Goal: Information Seeking & Learning: Learn about a topic

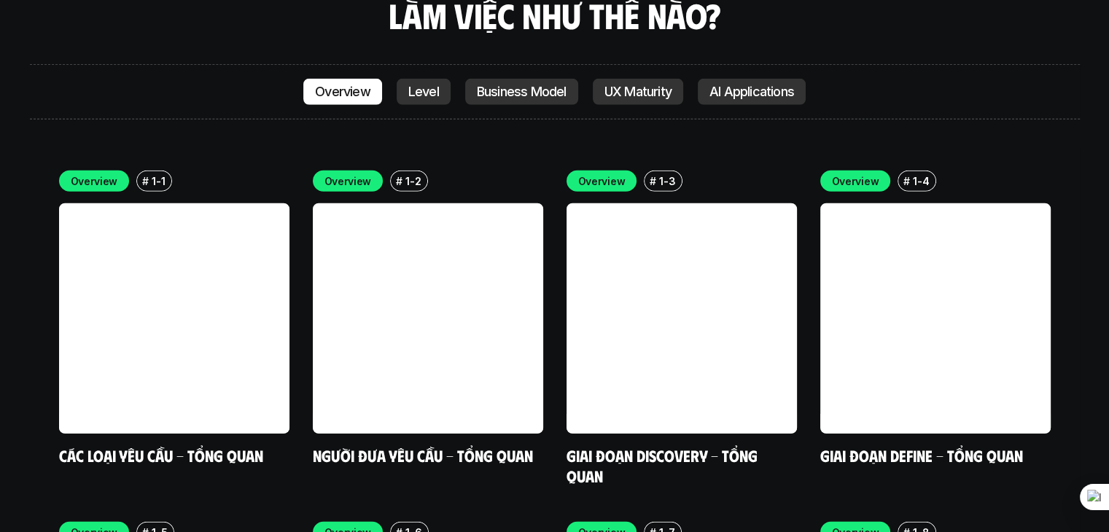
scroll to position [4114, 0]
click at [424, 85] on p "Level" at bounding box center [423, 92] width 31 height 15
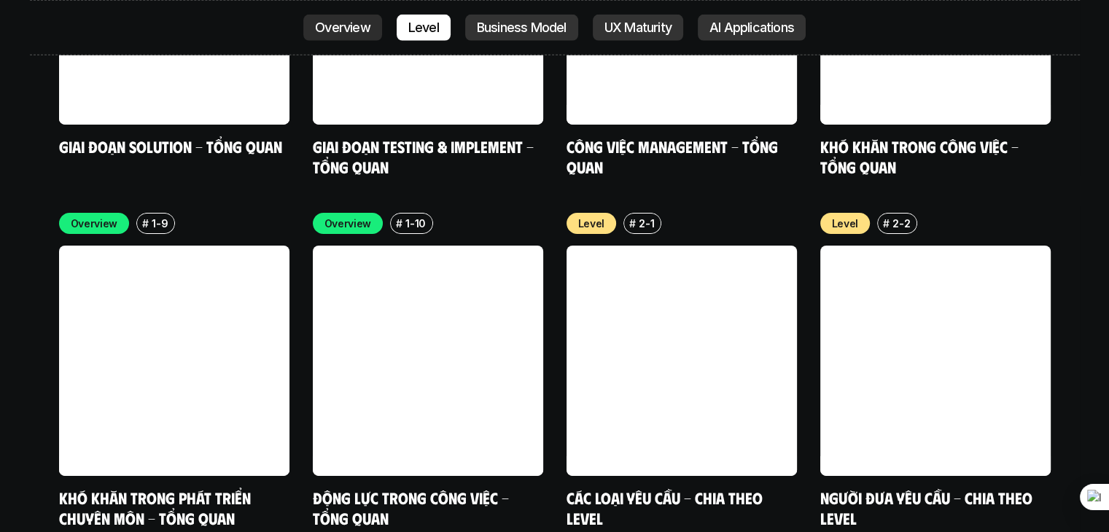
scroll to position [4832, 0]
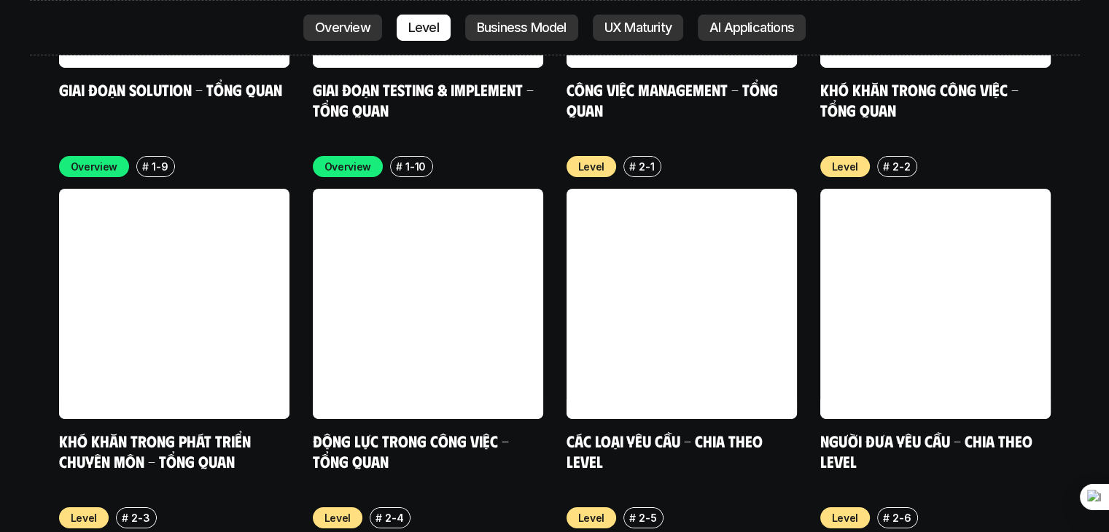
click at [501, 22] on p "Business Model" at bounding box center [522, 27] width 90 height 15
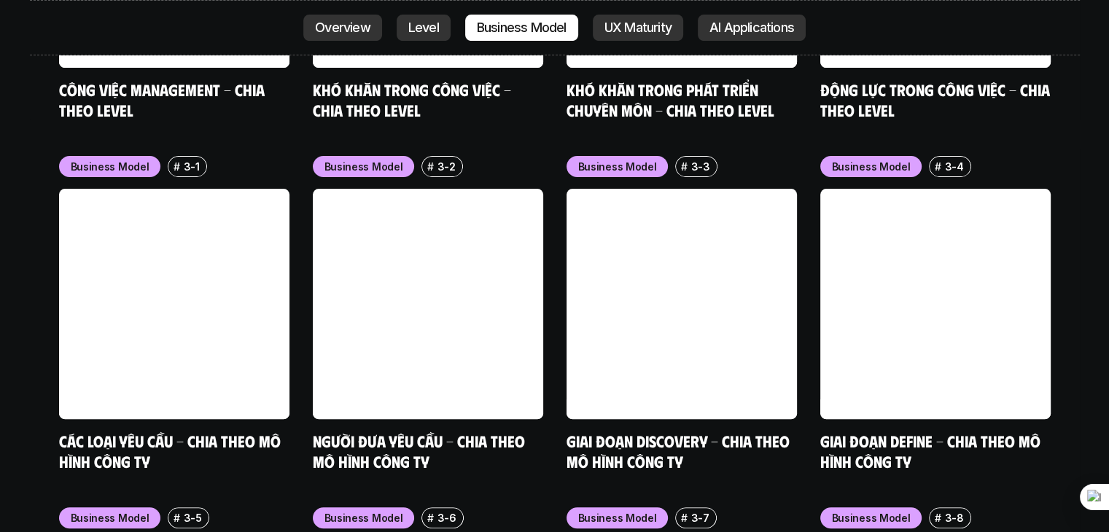
scroll to position [5887, 0]
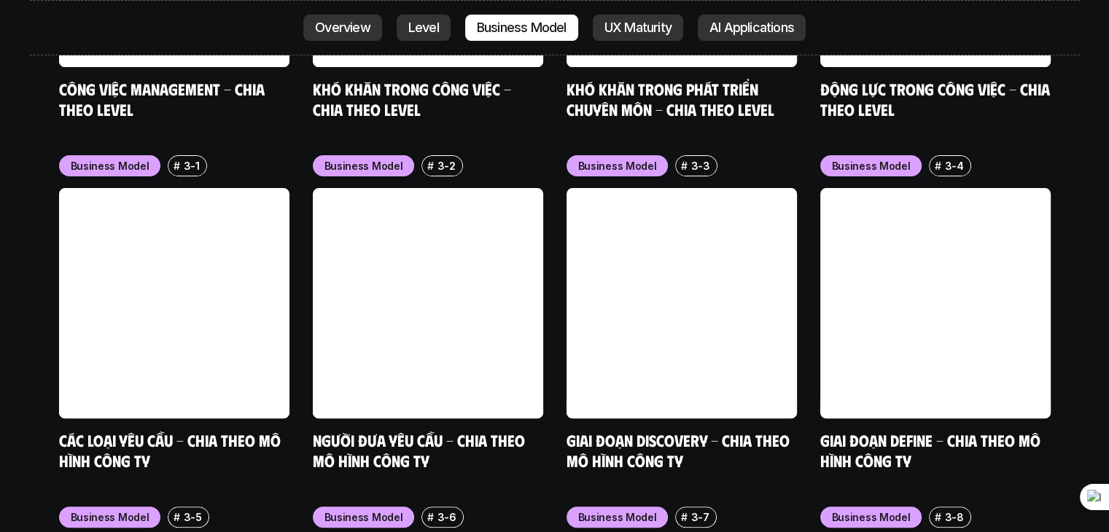
click at [635, 28] on p "UX Maturity" at bounding box center [638, 27] width 67 height 15
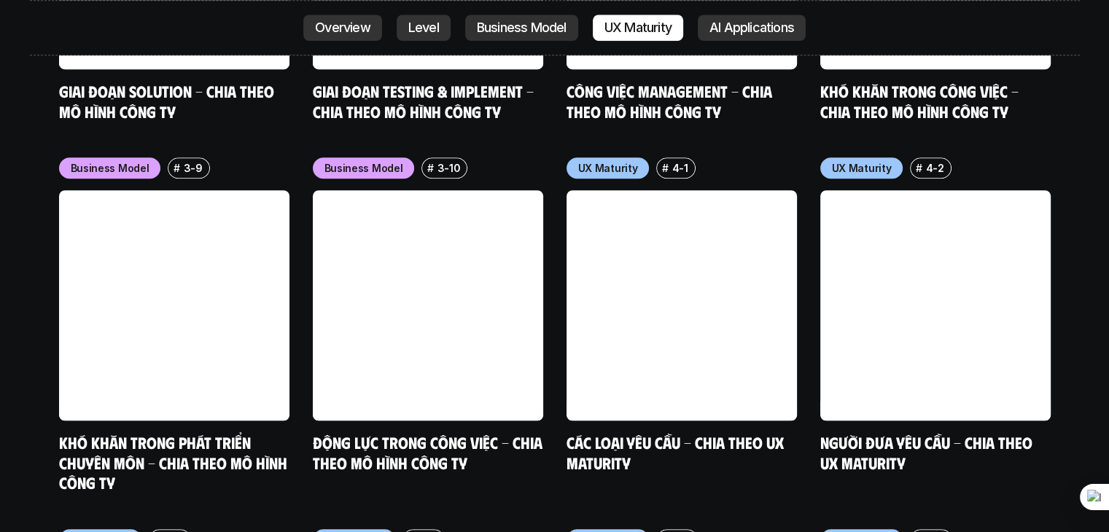
scroll to position [6590, 0]
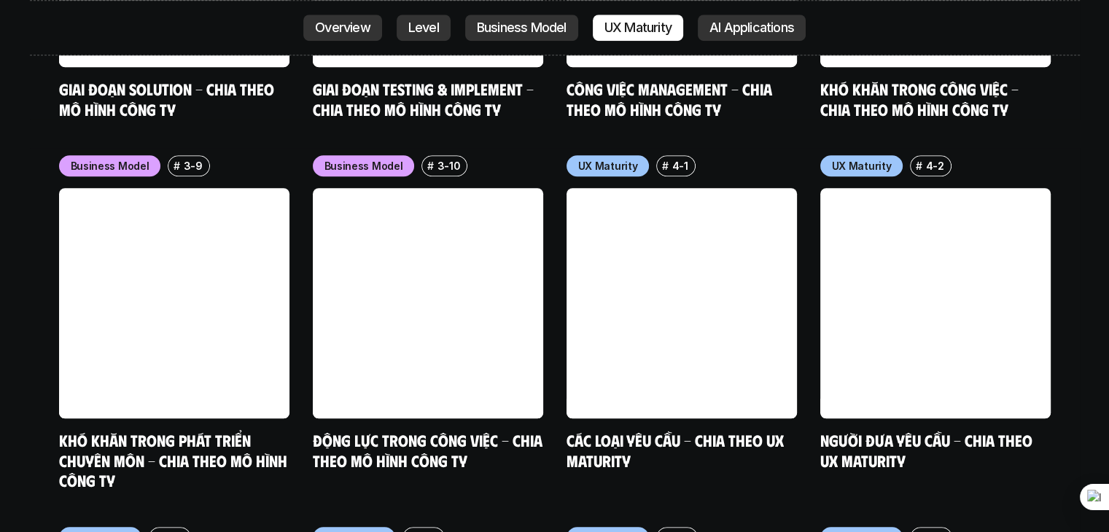
click at [730, 23] on p "AI Applications" at bounding box center [752, 27] width 85 height 15
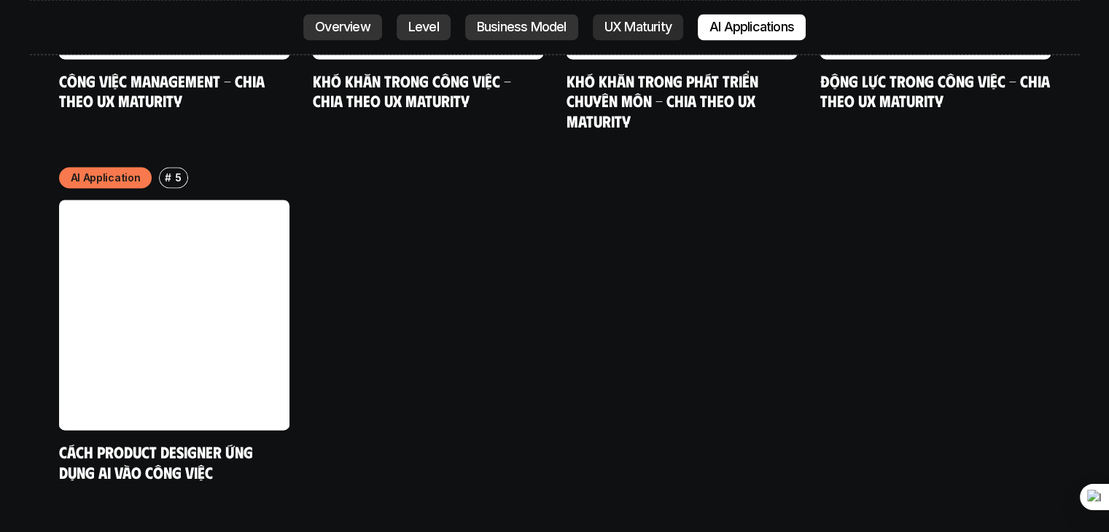
scroll to position [7684, 0]
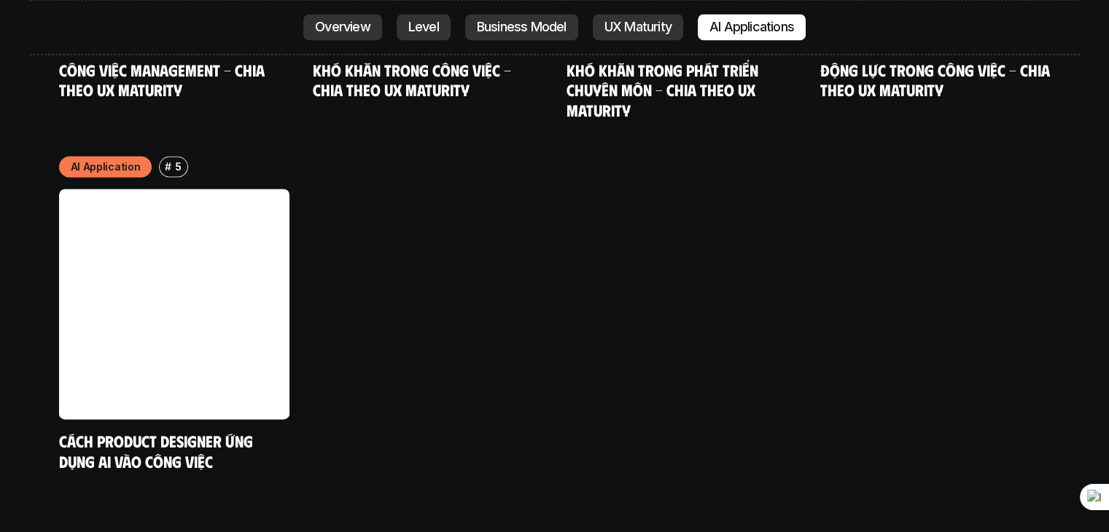
click at [357, 34] on p "Overview" at bounding box center [342, 27] width 55 height 15
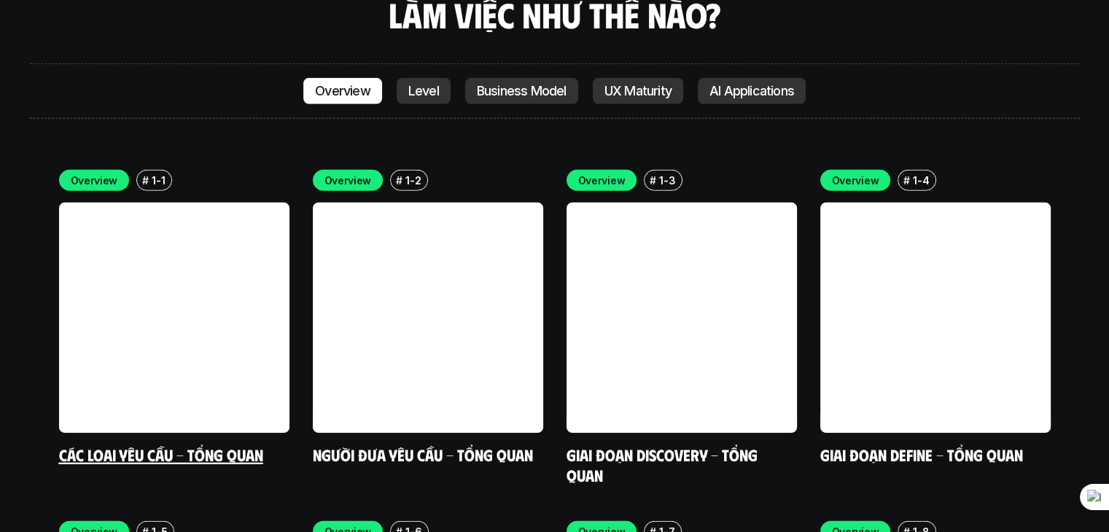
scroll to position [4114, 0]
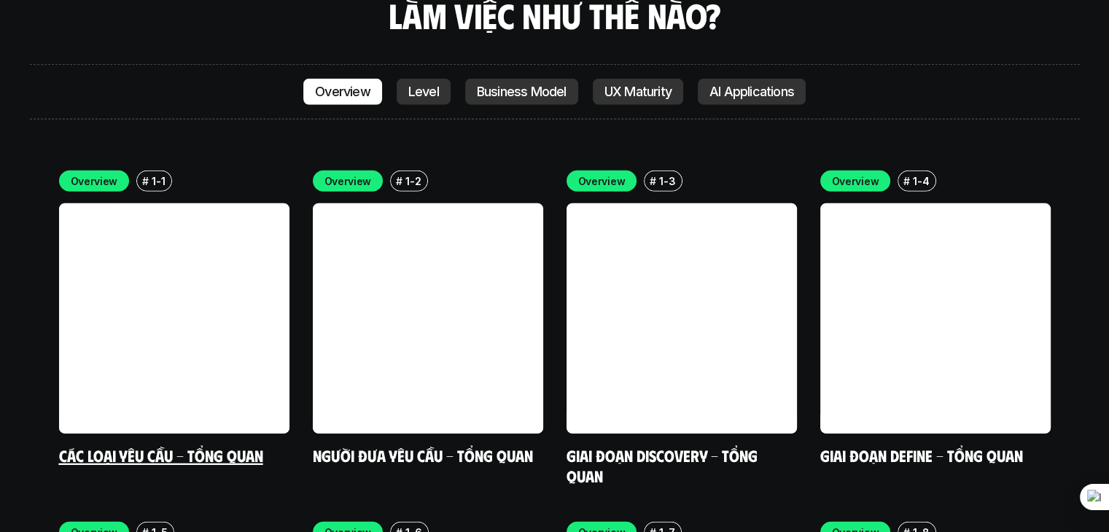
click at [234, 231] on link at bounding box center [174, 318] width 230 height 230
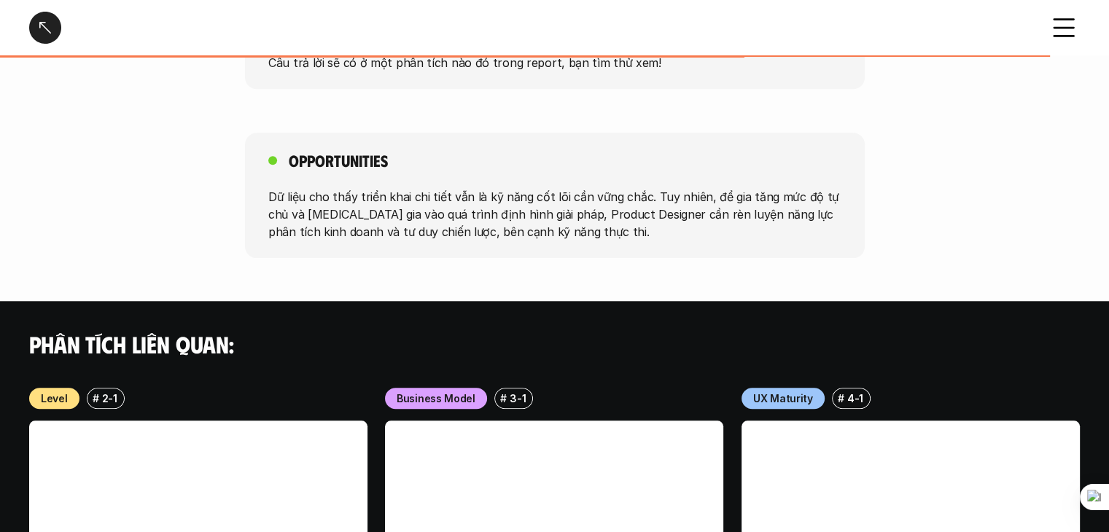
scroll to position [1313, 0]
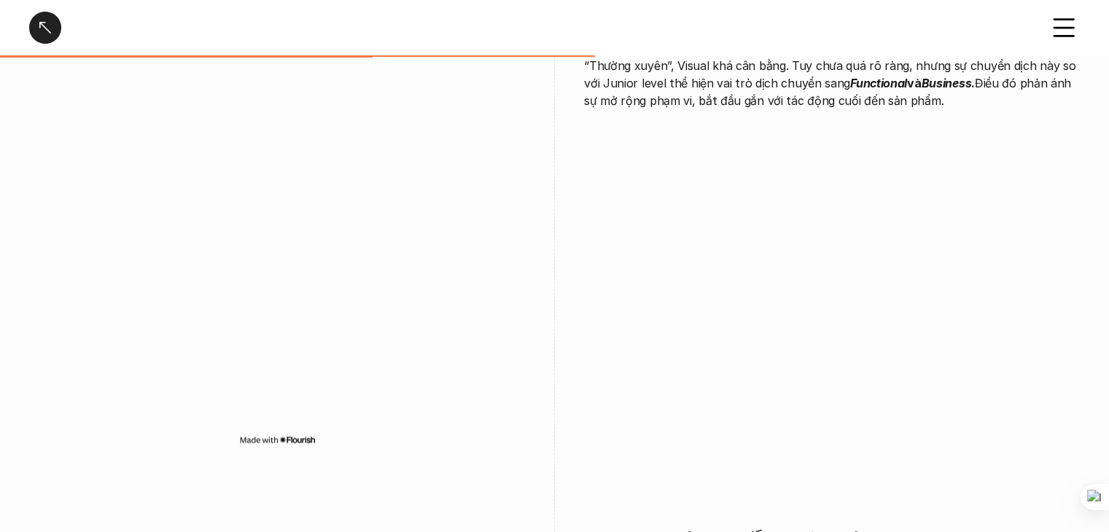
scroll to position [2334, 0]
